Goal: Complete application form: Complete application form

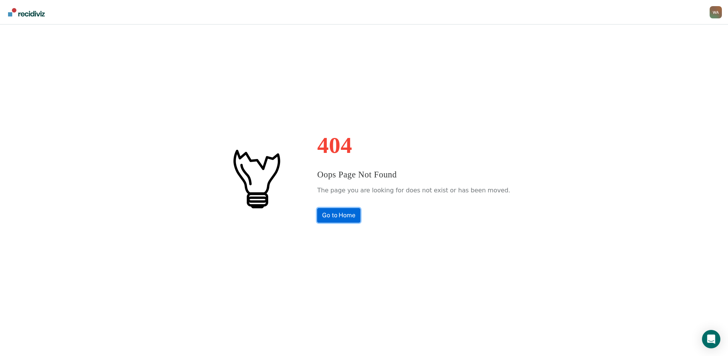
click at [349, 215] on link "Go to Home" at bounding box center [338, 215] width 43 height 15
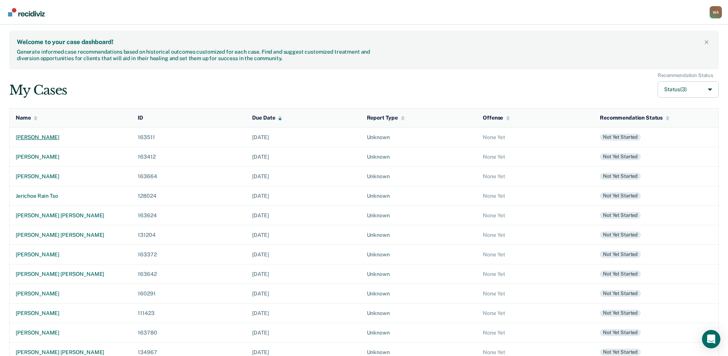
click at [60, 137] on div "[PERSON_NAME]" at bounding box center [71, 137] width 110 height 7
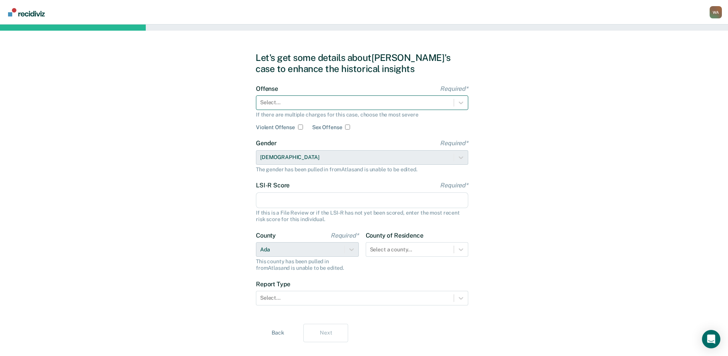
click at [275, 101] on div at bounding box center [355, 102] width 190 height 8
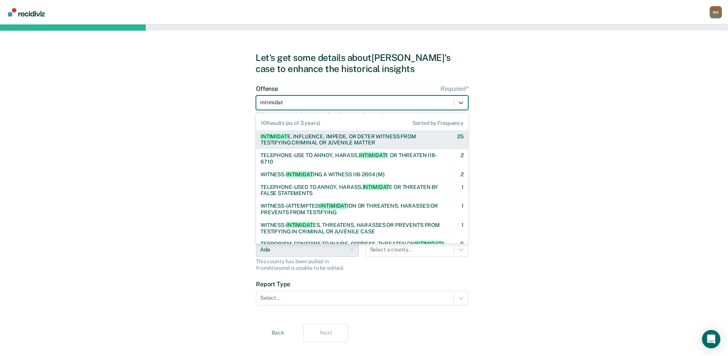
type input "intimidate"
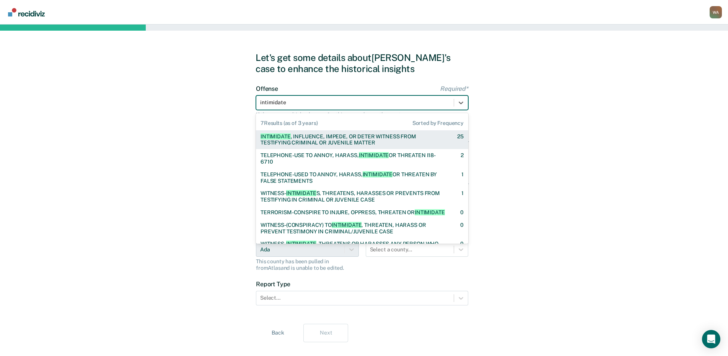
click at [279, 136] on span "INTIMIDATE" at bounding box center [276, 136] width 30 height 6
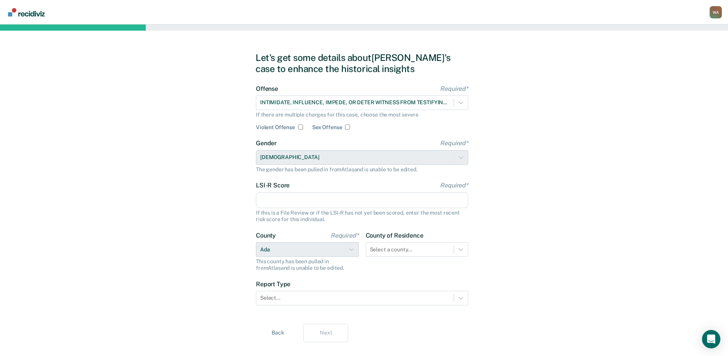
click at [277, 202] on input "LSI-R Score Required*" at bounding box center [362, 200] width 212 height 16
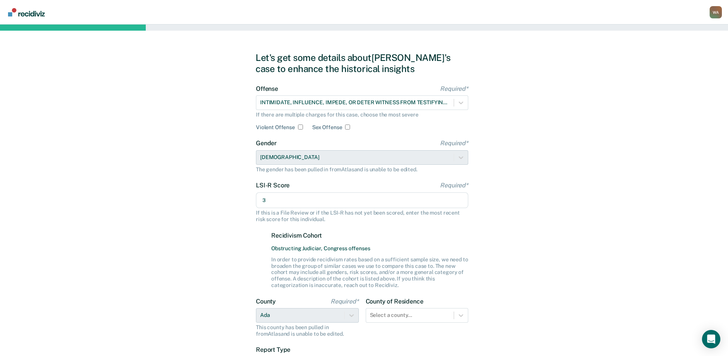
type input "3"
click at [225, 230] on div "Let's get some details about [PERSON_NAME]'s case to enhance the historical ins…" at bounding box center [364, 229] width 728 height 411
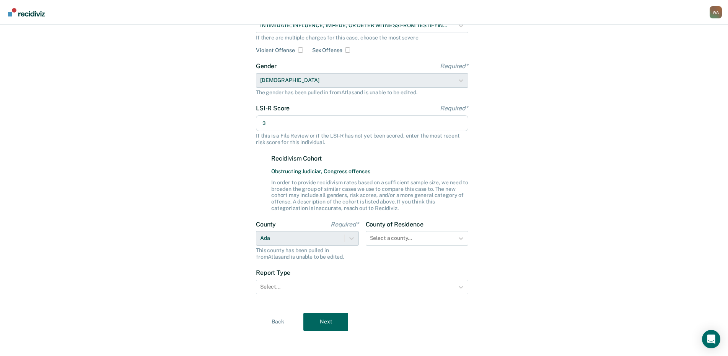
scroll to position [80, 0]
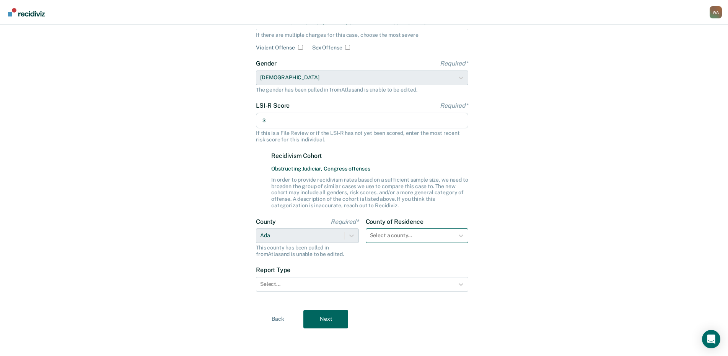
click at [453, 238] on div "County of Residence Select a county..." at bounding box center [417, 237] width 103 height 39
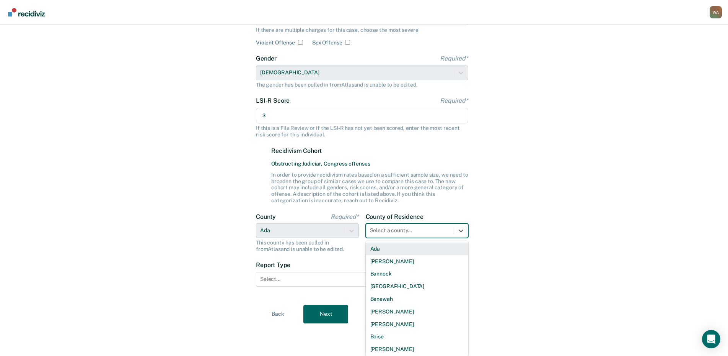
click at [423, 251] on div "Ada" at bounding box center [417, 248] width 103 height 13
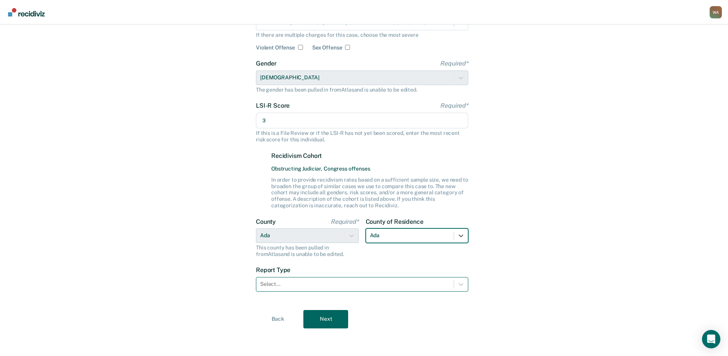
click at [328, 286] on div at bounding box center [355, 284] width 190 height 8
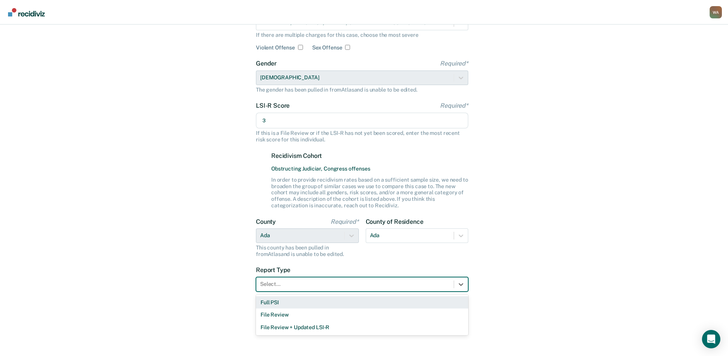
click at [292, 302] on div "Full PSI" at bounding box center [362, 302] width 212 height 13
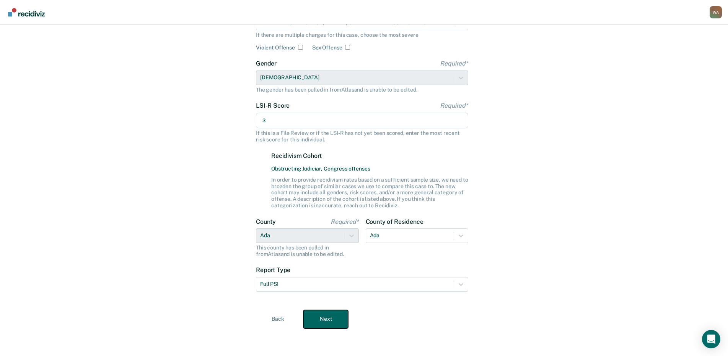
click at [316, 320] on button "Next" at bounding box center [325, 319] width 45 height 18
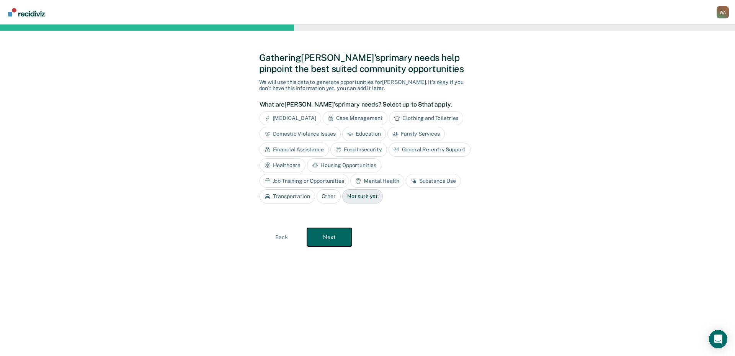
click at [329, 230] on button "Next" at bounding box center [329, 237] width 45 height 18
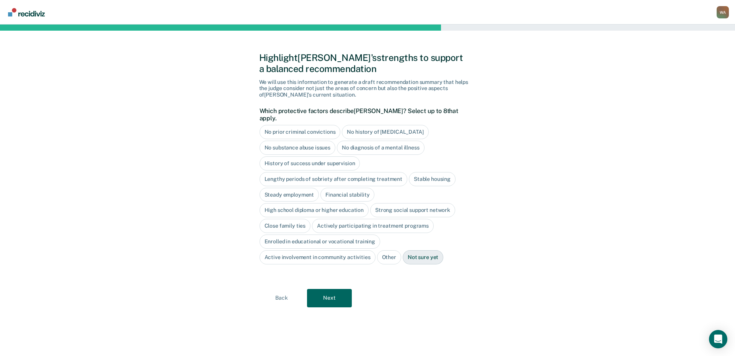
click at [310, 127] on div "No prior criminal convictions" at bounding box center [299, 132] width 81 height 14
click at [328, 142] on div "No substance abuse issues" at bounding box center [297, 147] width 76 height 14
click at [380, 142] on div "No diagnosis of a mental illness" at bounding box center [390, 147] width 88 height 14
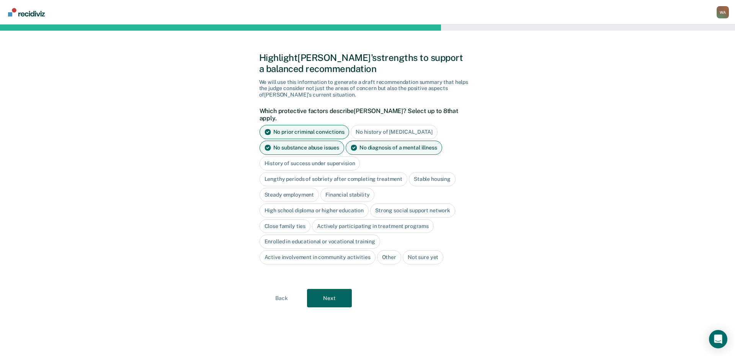
click at [428, 172] on div "Stable housing" at bounding box center [432, 179] width 47 height 14
click at [309, 188] on div "Steady employment" at bounding box center [289, 195] width 60 height 14
click at [347, 188] on div "Financial stability" at bounding box center [356, 195] width 54 height 14
click at [287, 207] on div "High school diploma or higher education" at bounding box center [313, 210] width 109 height 14
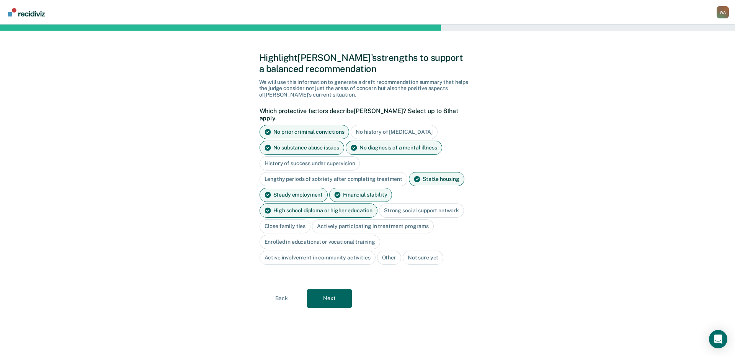
click at [286, 221] on div "Close family ties" at bounding box center [284, 226] width 51 height 14
click at [334, 291] on button "Next" at bounding box center [329, 298] width 45 height 18
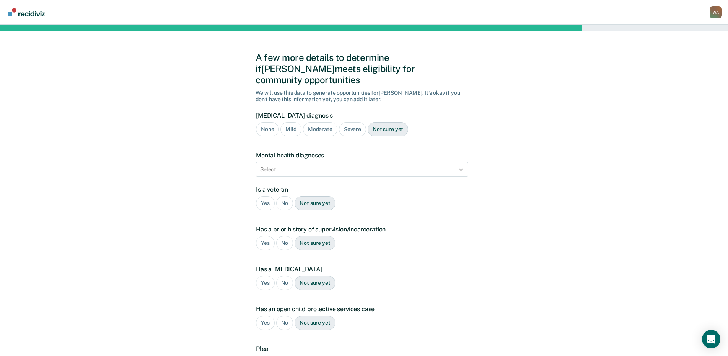
click at [378, 122] on div "Not sure yet" at bounding box center [388, 129] width 41 height 14
click at [279, 196] on div "No" at bounding box center [284, 203] width 17 height 14
click at [284, 236] on div "No" at bounding box center [284, 243] width 17 height 14
click at [287, 276] on div "No" at bounding box center [284, 283] width 17 height 14
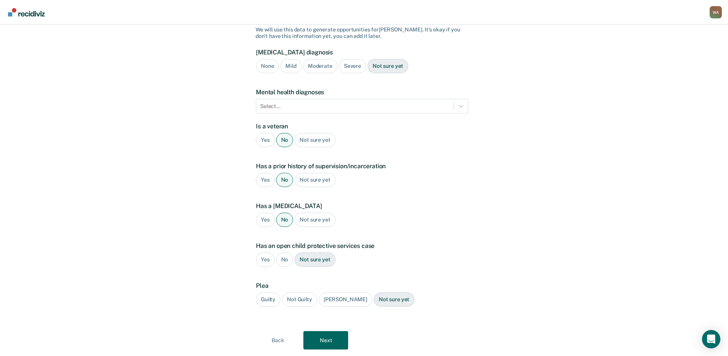
scroll to position [73, 0]
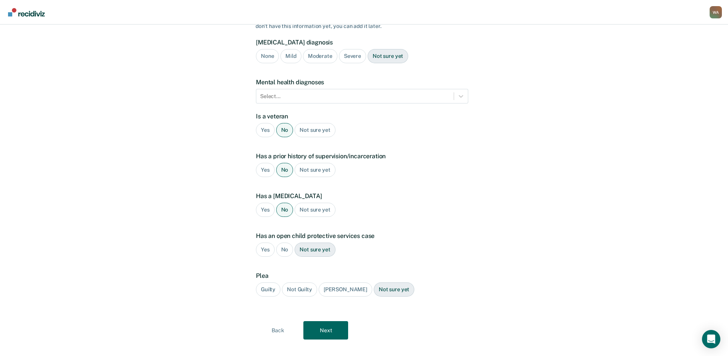
click at [305, 242] on div "Not sure yet" at bounding box center [315, 249] width 41 height 14
click at [382, 282] on div "Not sure yet" at bounding box center [394, 289] width 41 height 14
click at [333, 322] on button "Next" at bounding box center [325, 330] width 45 height 18
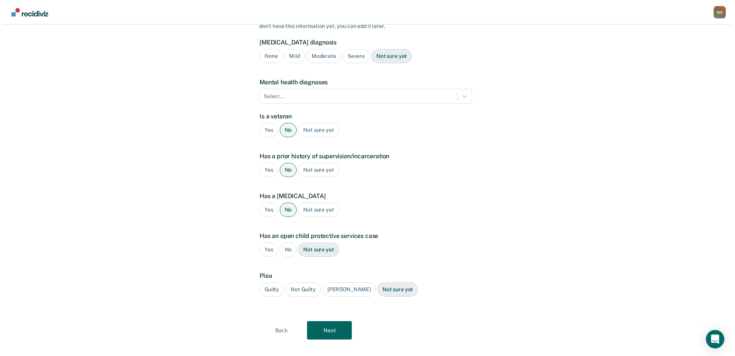
scroll to position [0, 0]
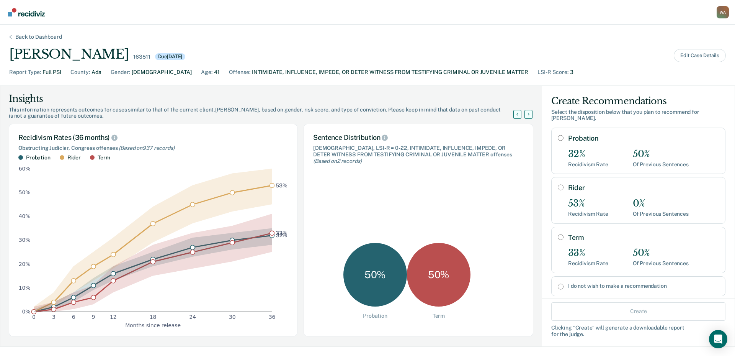
click at [558, 135] on input "Probation" at bounding box center [561, 138] width 6 height 6
radio input "true"
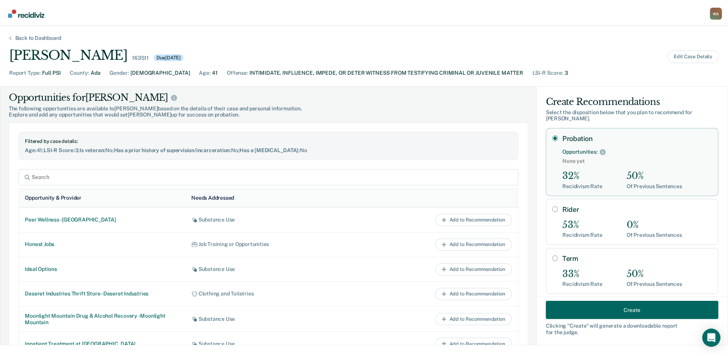
scroll to position [268, 0]
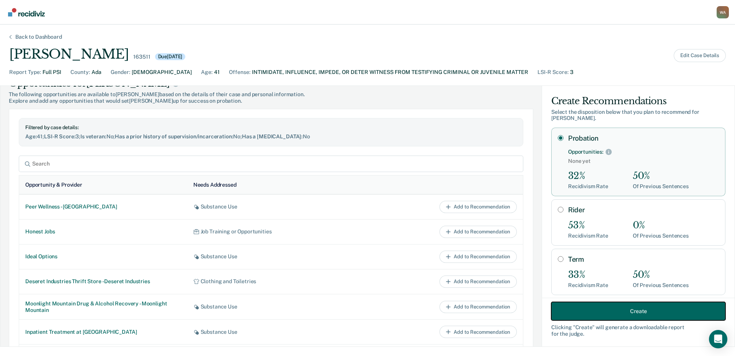
click at [567, 310] on button "Create" at bounding box center [638, 311] width 174 height 18
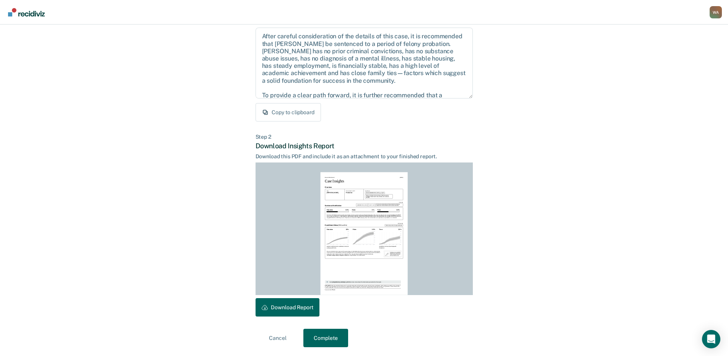
scroll to position [81, 0]
click at [293, 306] on button "Download Report" at bounding box center [288, 306] width 64 height 18
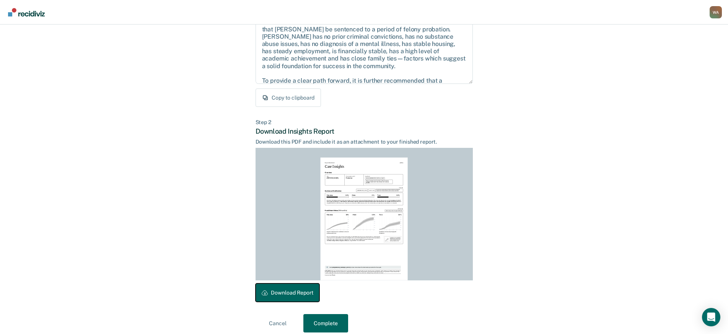
scroll to position [103, 0]
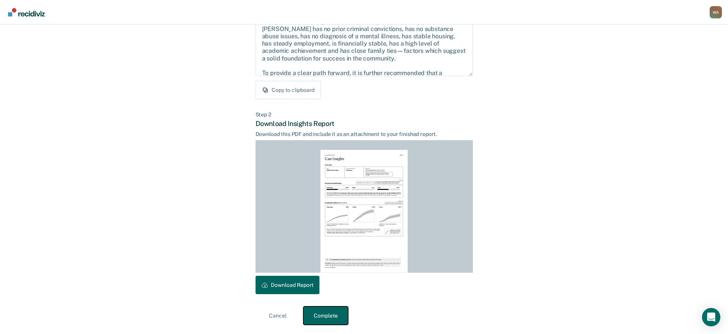
click at [314, 314] on button "Complete" at bounding box center [325, 315] width 45 height 18
